Goal: Navigation & Orientation: Find specific page/section

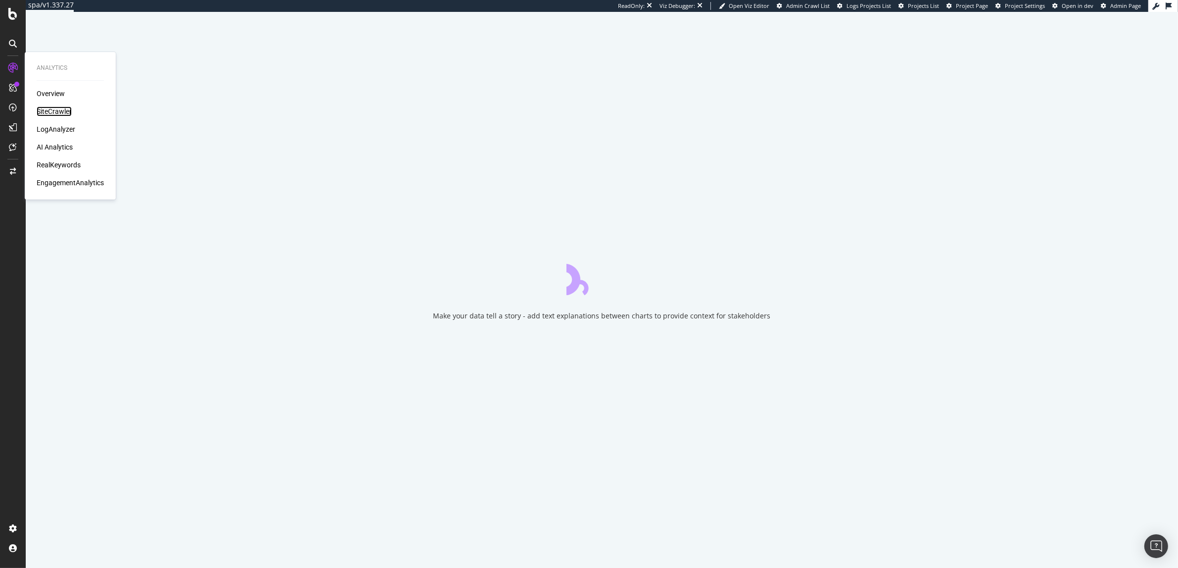
click at [47, 106] on div "SiteCrawler" at bounding box center [54, 111] width 35 height 10
